Goal: Register for event/course

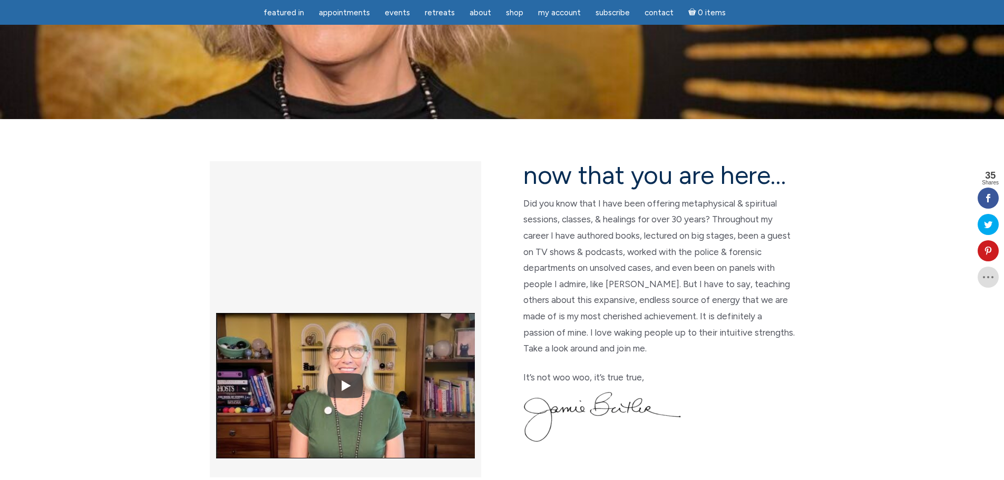
scroll to position [316, 0]
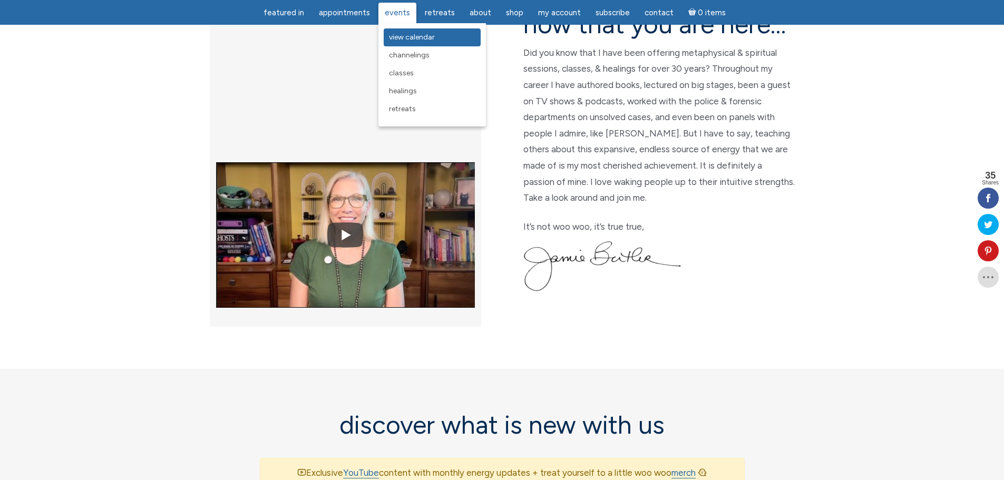
click at [400, 30] on link "View Calendar" at bounding box center [432, 37] width 97 height 18
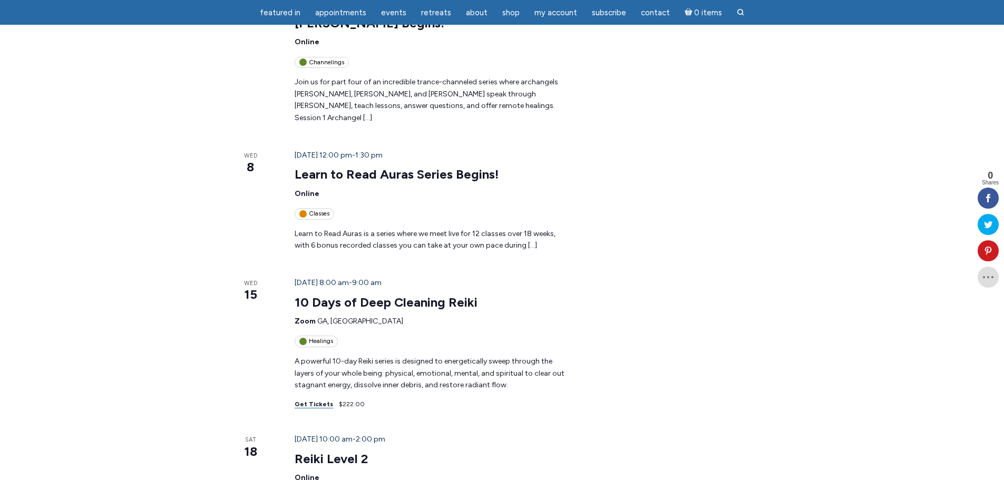
scroll to position [790, 0]
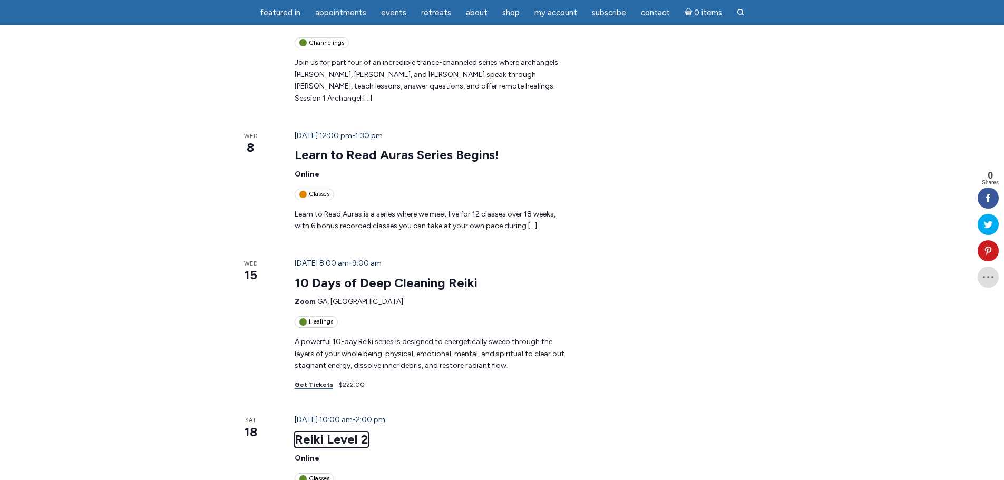
click at [319, 431] on link "Reiki Level 2" at bounding box center [332, 439] width 74 height 16
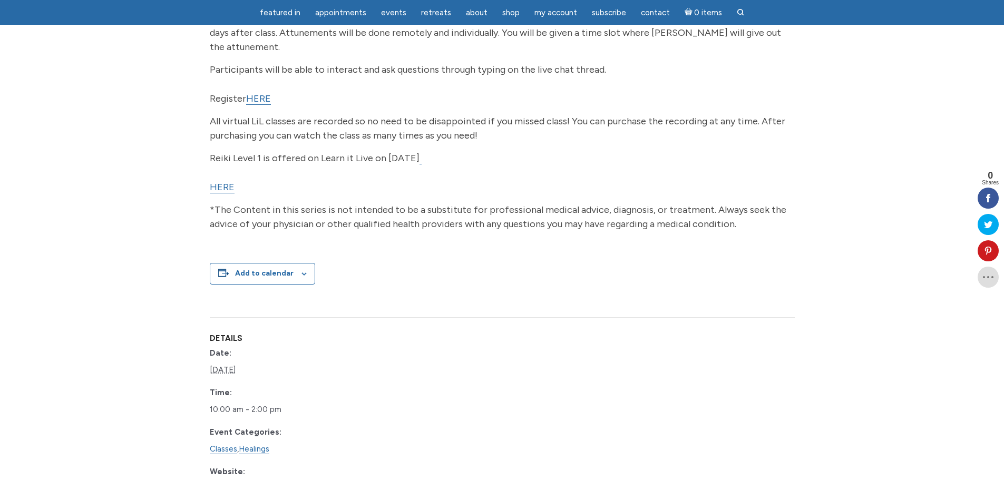
scroll to position [421, 0]
